Goal: Navigation & Orientation: Find specific page/section

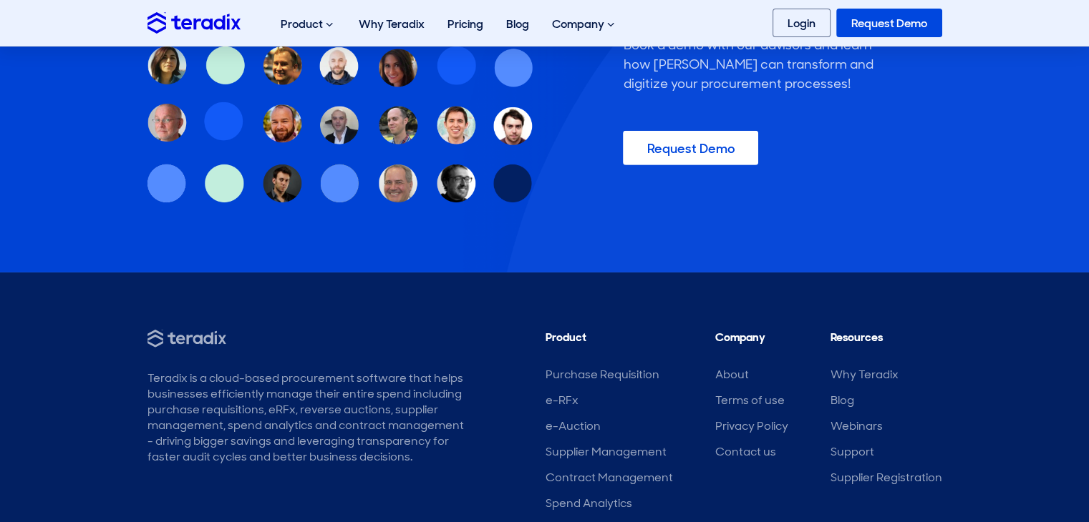
scroll to position [4541, 0]
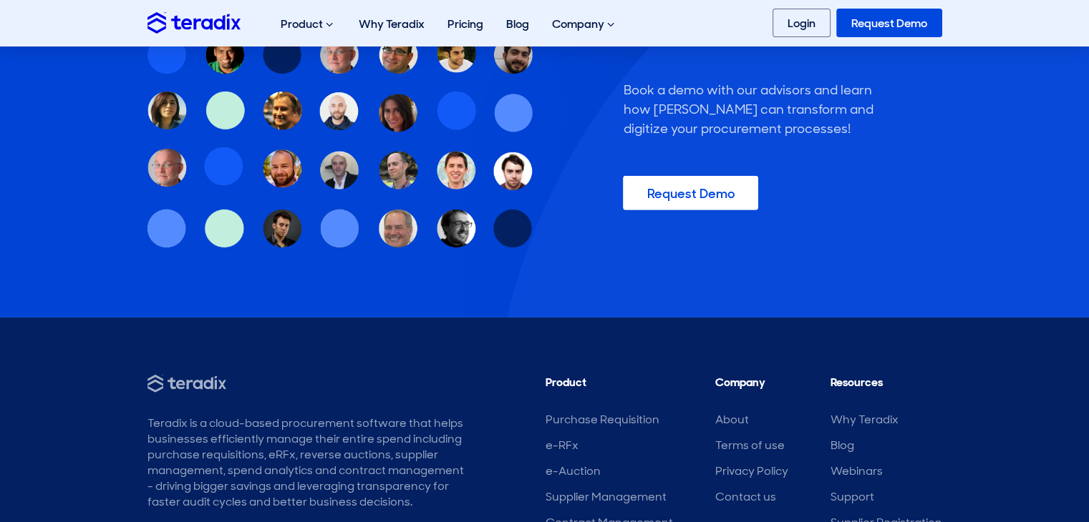
scroll to position [4541, 0]
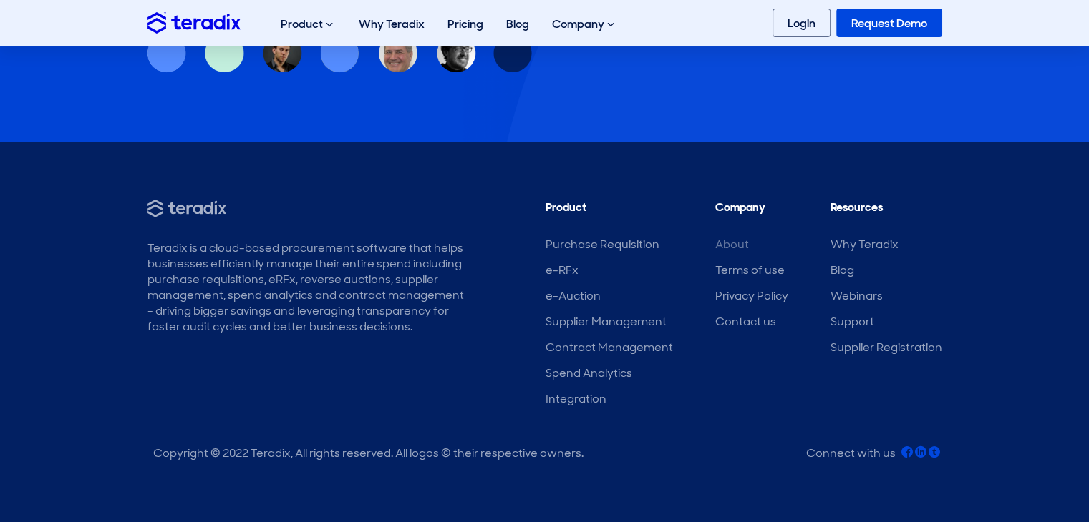
click at [731, 242] on link "About" at bounding box center [732, 244] width 34 height 15
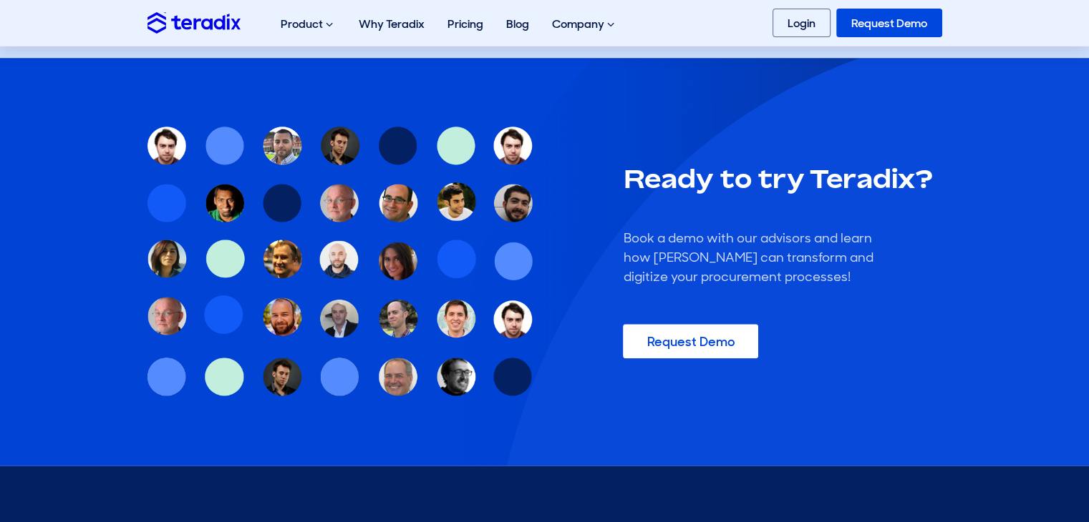
scroll to position [1899, 0]
